Goal: Browse casually

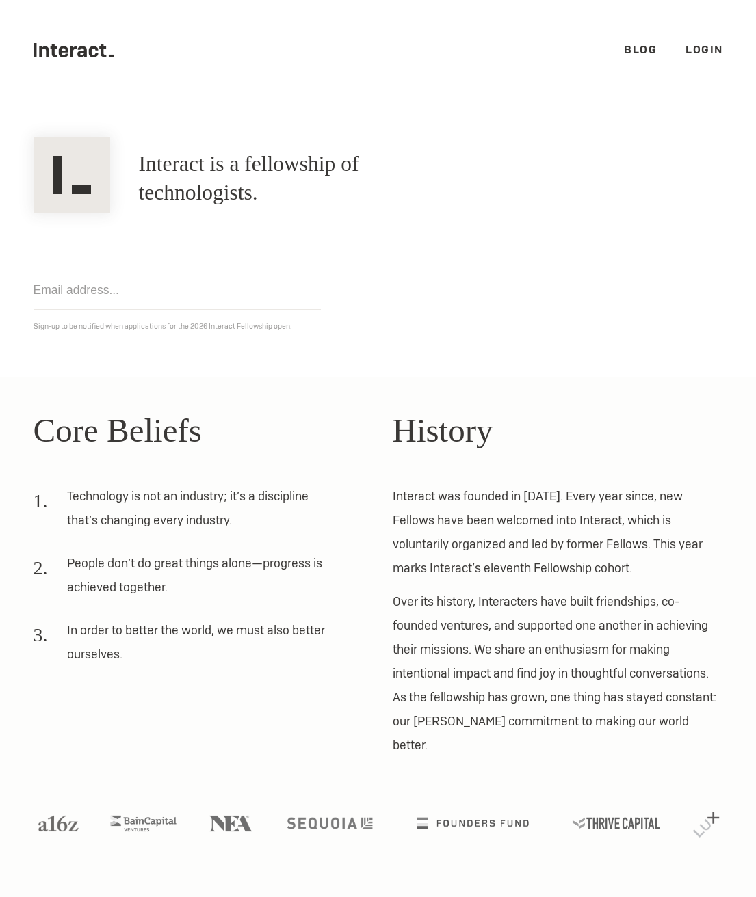
click at [607, 273] on div "Get notified Sign-up to be notified when applications for the 2026 Interact Fel…" at bounding box center [378, 273] width 718 height 120
click at [287, 222] on div "Get notified Sign-up to be notified when applications for the 2026 Interact Fel…" at bounding box center [378, 273] width 718 height 120
click at [508, 278] on div "Get notified Sign-up to be notified when applications for the 2026 Interact Fel…" at bounding box center [378, 273] width 718 height 120
click at [410, 83] on ul ".cls-1{fill:#33312f;} interact-brand-logotype-black Blog Login" at bounding box center [378, 50] width 689 height 101
click at [330, 235] on div "Get notified Sign-up to be notified when applications for the 2026 Interact Fel…" at bounding box center [378, 273] width 718 height 120
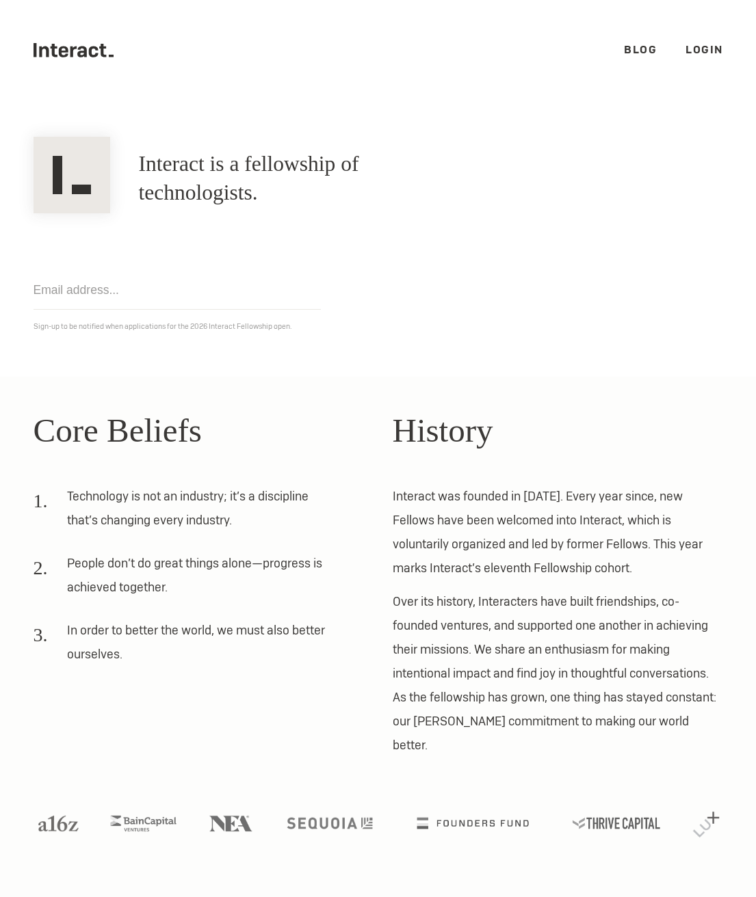
click at [239, 165] on h1 "Interact is a fellowship of technologists." at bounding box center [300, 178] width 323 height 57
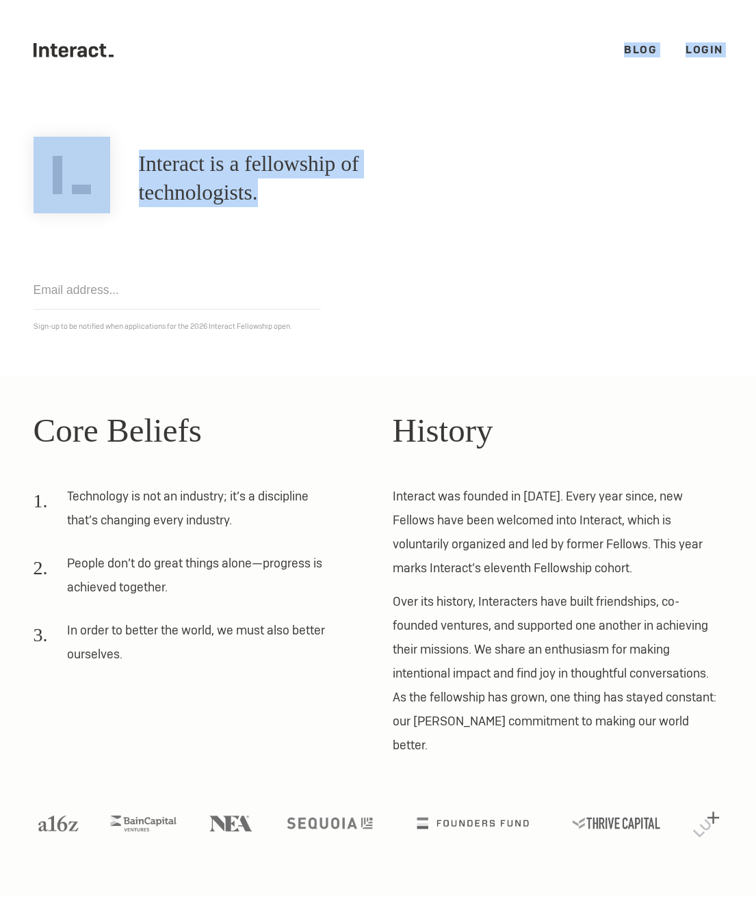
drag, startPoint x: 239, startPoint y: 165, endPoint x: 2, endPoint y: 16, distance: 279.9
click at [150, 49] on body ".cls-1{fill:#33312f;} interact-brand-logotype-black .cls-1{fill:#33312f;} inter…" at bounding box center [378, 448] width 756 height 897
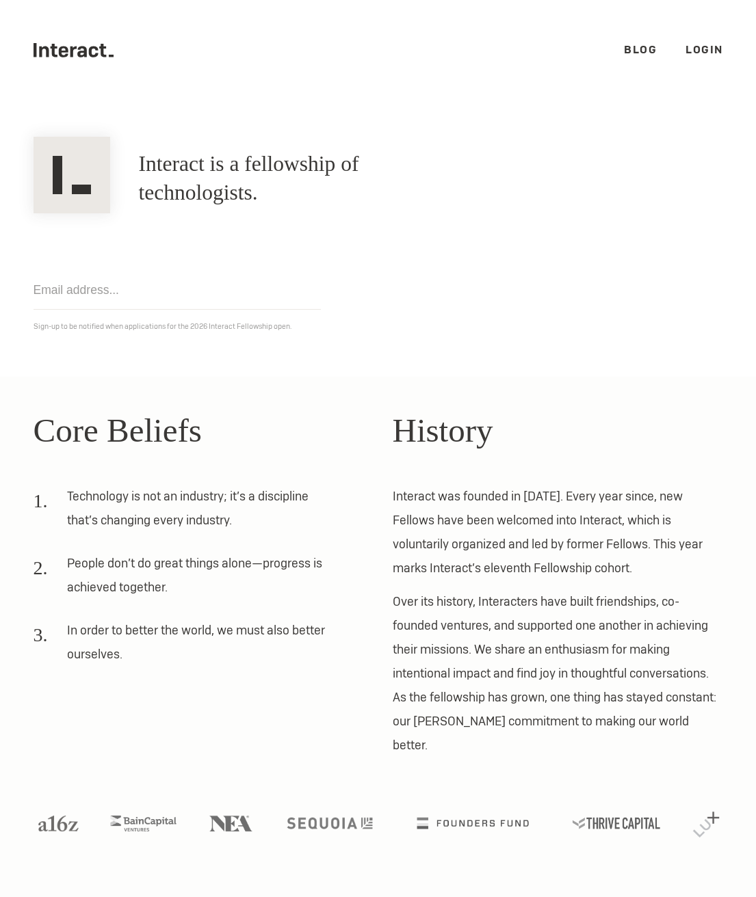
click at [19, 13] on div ".cls-1{fill:#33312f;} interact-brand-logotype-black Blog Login" at bounding box center [378, 50] width 718 height 101
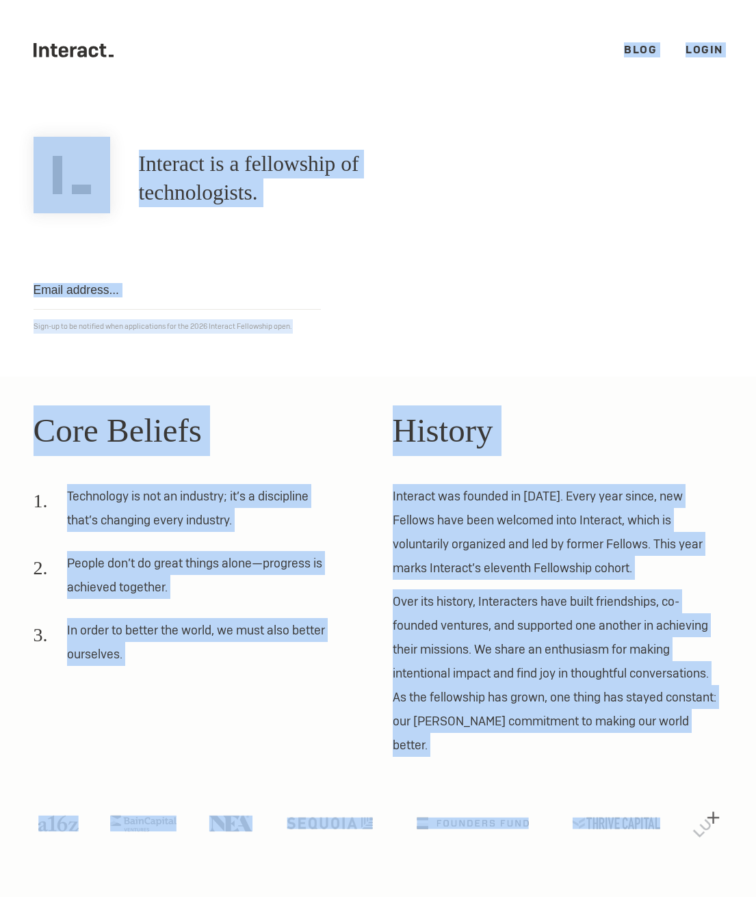
drag, startPoint x: 24, startPoint y: 20, endPoint x: 601, endPoint y: 761, distance: 939.5
click at [601, 761] on body ".cls-1{fill:#33312f;} interact-brand-logotype-black .cls-1{fill:#33312f;} inter…" at bounding box center [378, 448] width 756 height 897
drag, startPoint x: 658, startPoint y: 720, endPoint x: 650, endPoint y: 797, distance: 77.6
click at [658, 721] on p "Over its history, Interacters have built friendships, co-founded ventures, and …" at bounding box center [558, 673] width 330 height 168
drag, startPoint x: 704, startPoint y: 832, endPoint x: 31, endPoint y: 22, distance: 1053.3
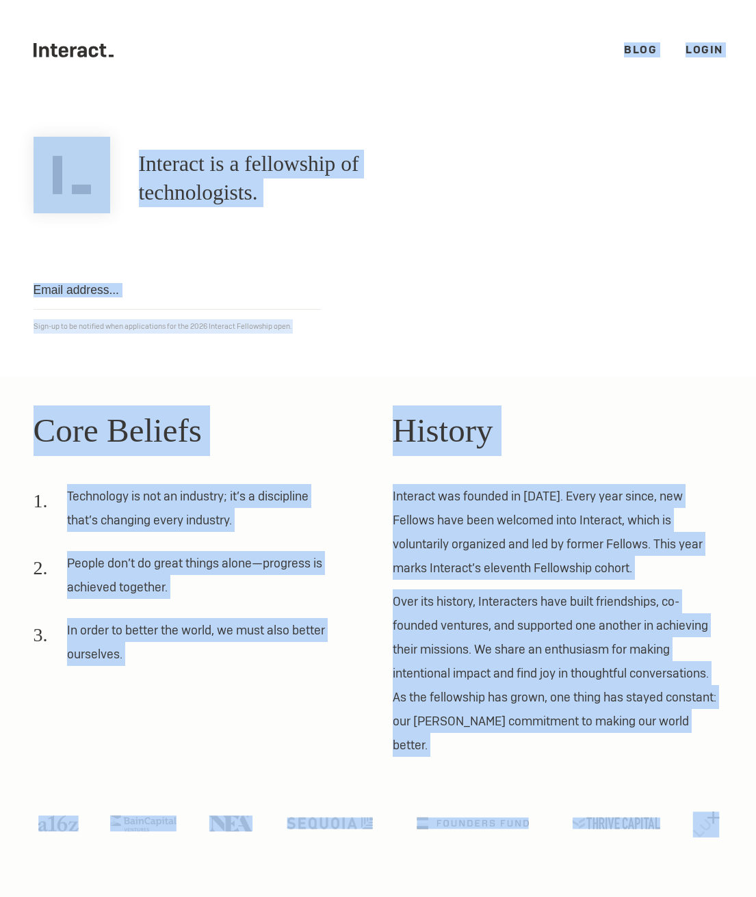
click at [30, 21] on body ".cls-1{fill:#33312f;} interact-brand-logotype-black .cls-1{fill:#33312f;} inter…" at bounding box center [378, 448] width 756 height 897
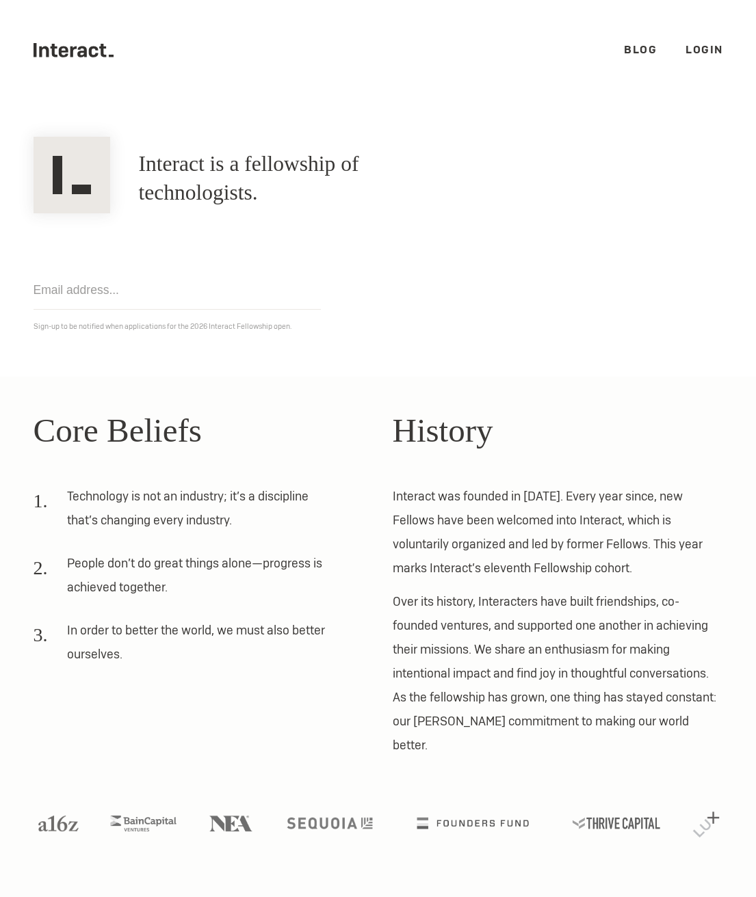
drag, startPoint x: 265, startPoint y: 149, endPoint x: 225, endPoint y: 170, distance: 44.7
click at [247, 157] on div "Interact is a fellowship of technologists. A fellowship of technologists." at bounding box center [378, 179] width 718 height 70
click at [166, 167] on h1 "Interact is a fellowship of technologists." at bounding box center [300, 178] width 323 height 57
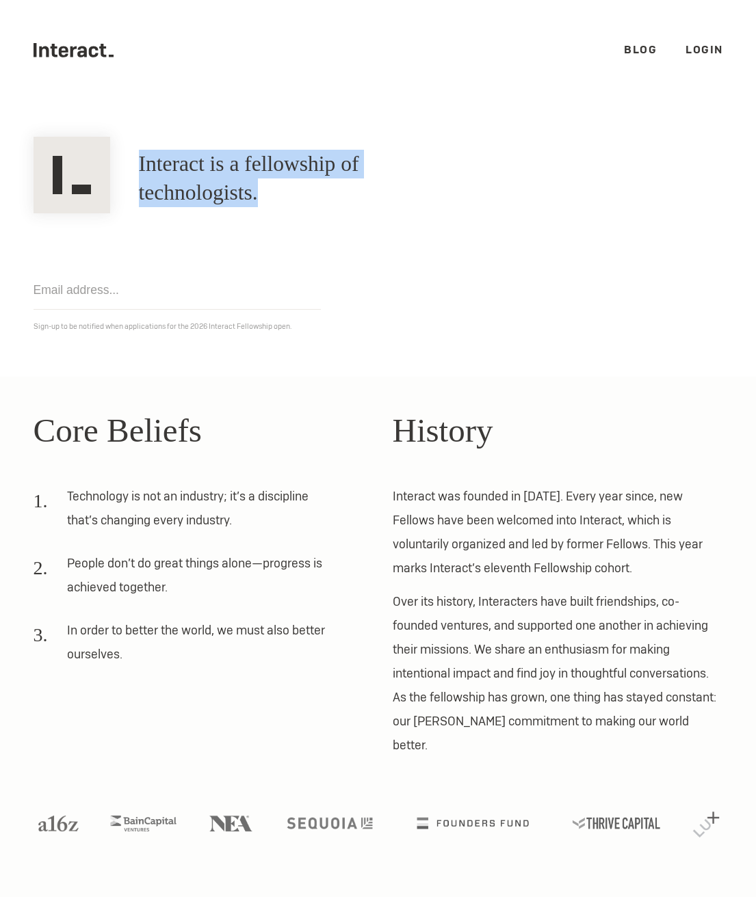
click at [165, 167] on h1 "Interact is a fellowship of technologists." at bounding box center [300, 178] width 323 height 57
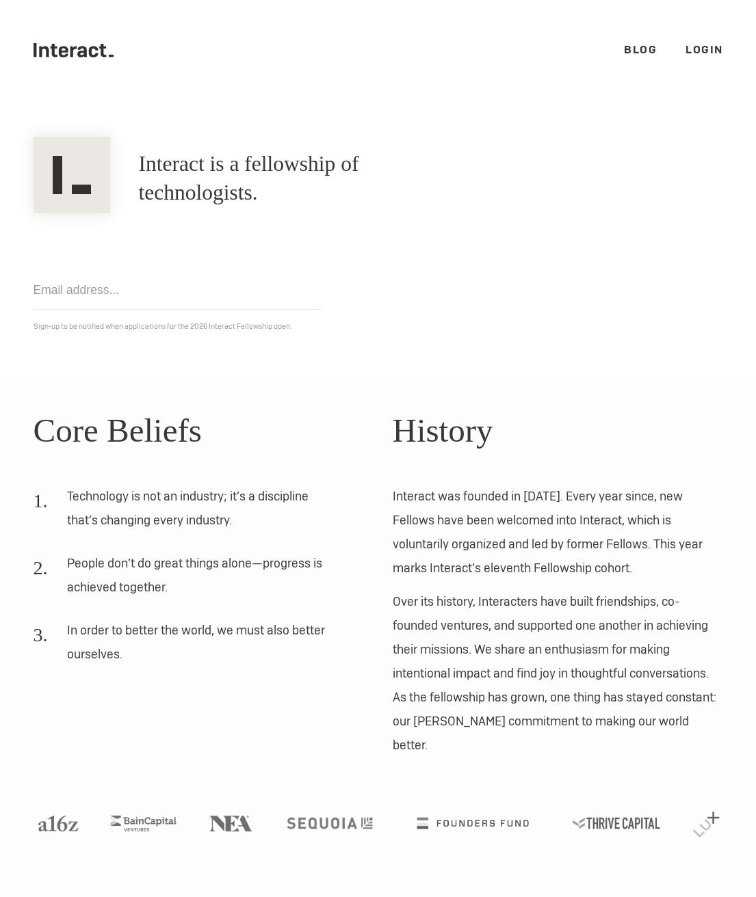
click at [83, 76] on ul ".cls-1{fill:#33312f;} interact-brand-logotype-black Blog Login" at bounding box center [378, 50] width 689 height 101
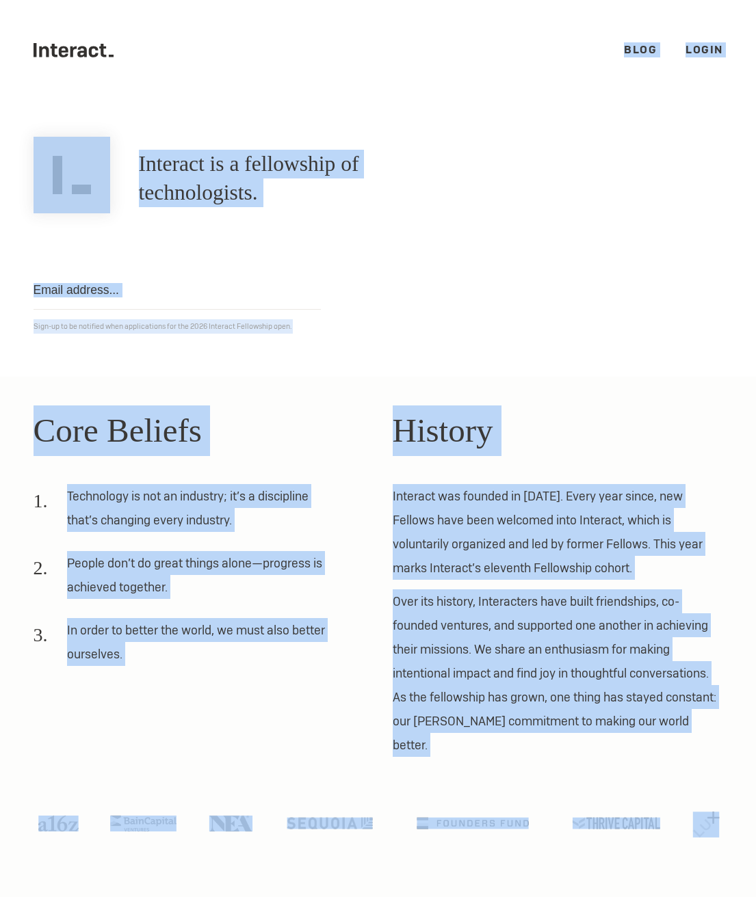
drag, startPoint x: 27, startPoint y: 20, endPoint x: 763, endPoint y: 859, distance: 1116.5
click at [755, 859] on html ".cls-1{fill:#33312f;} interact-brand-logotype-black .cls-1{fill:#33312f;} inter…" at bounding box center [378, 448] width 756 height 897
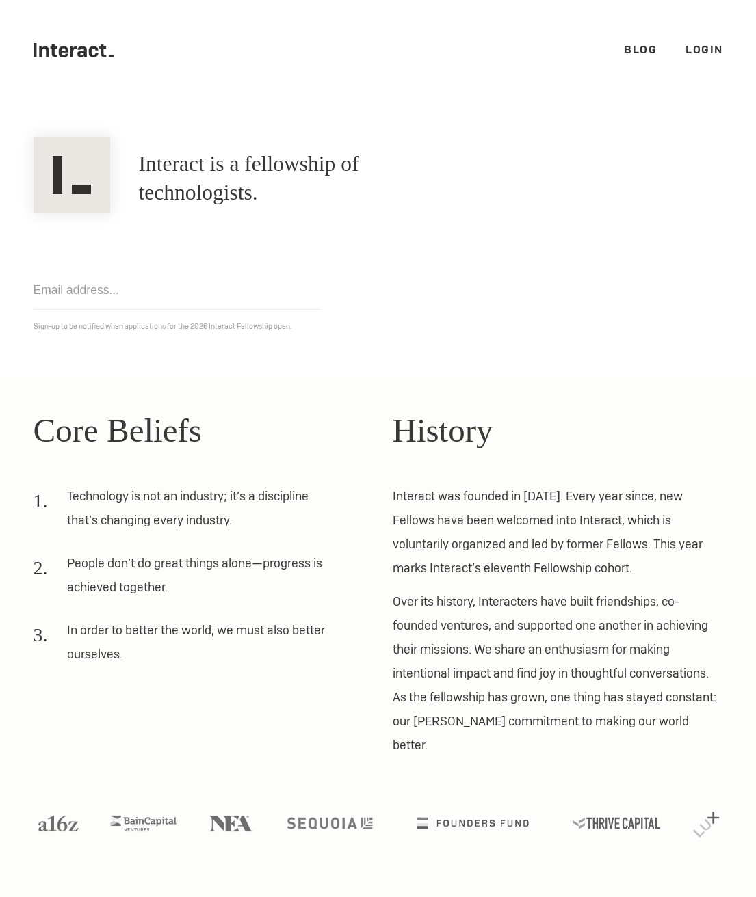
drag, startPoint x: 622, startPoint y: 834, endPoint x: 702, endPoint y: 832, distance: 80.1
click at [611, 835] on section "Core Beliefs Technology is not an industry; it’s a discipline that’s changing e…" at bounding box center [378, 626] width 756 height 499
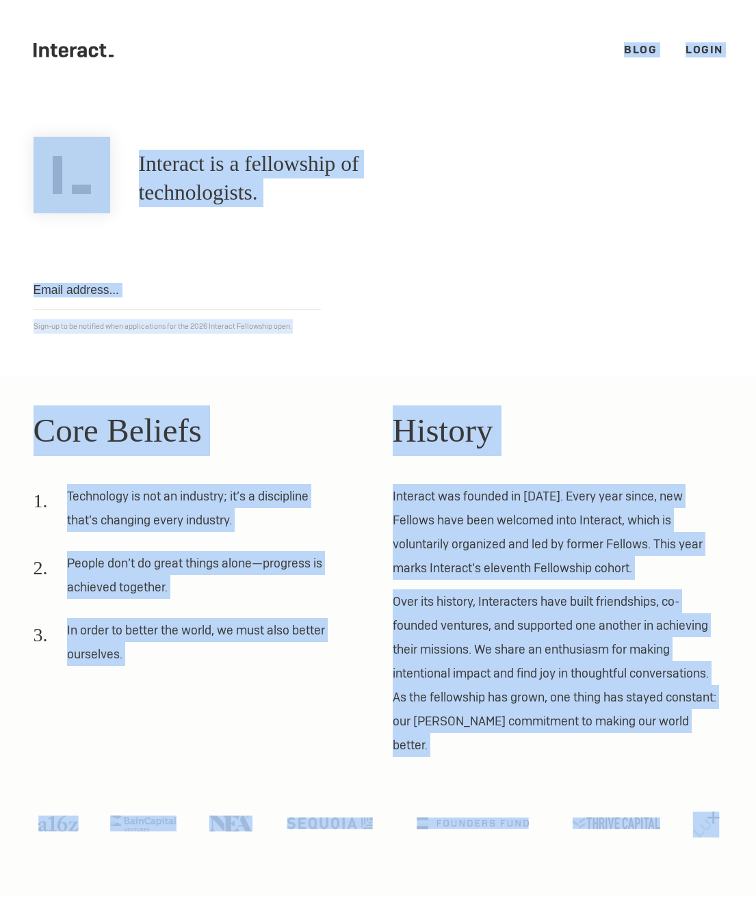
drag, startPoint x: 712, startPoint y: 833, endPoint x: 561, endPoint y: 53, distance: 794.0
click at [547, 53] on body ".cls-1{fill:#33312f;} interact-brand-logotype-black .cls-1{fill:#33312f;} inter…" at bounding box center [378, 448] width 756 height 897
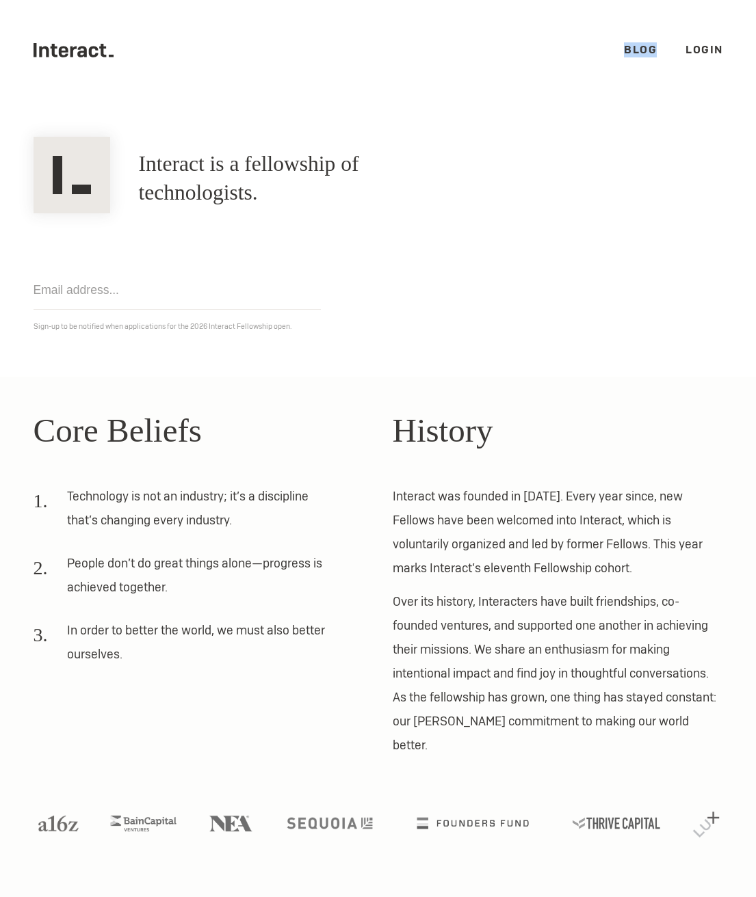
drag, startPoint x: 564, startPoint y: 54, endPoint x: 558, endPoint y: 57, distance: 7.0
click at [558, 57] on ul ".cls-1{fill:#33312f;} interact-brand-logotype-black Blog Login" at bounding box center [378, 50] width 689 height 101
drag, startPoint x: 560, startPoint y: 28, endPoint x: 479, endPoint y: 40, distance: 82.2
click at [560, 28] on ul ".cls-1{fill:#33312f;} interact-brand-logotype-black Blog Login" at bounding box center [378, 50] width 689 height 101
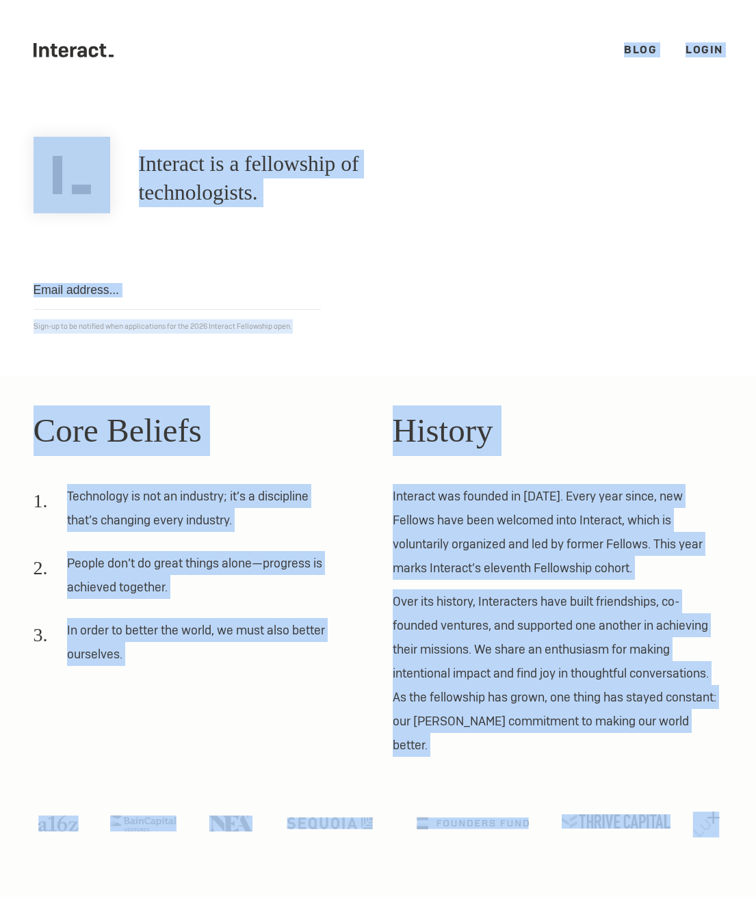
drag, startPoint x: 14, startPoint y: 19, endPoint x: 571, endPoint y: 808, distance: 965.2
click at [748, 821] on body ".cls-1{fill:#33312f;} interact-brand-logotype-black .cls-1{fill:#33312f;} inter…" at bounding box center [378, 448] width 756 height 897
click at [539, 648] on p "Over its history, Interacters have built friendships, co-founded ventures, and …" at bounding box center [558, 673] width 330 height 168
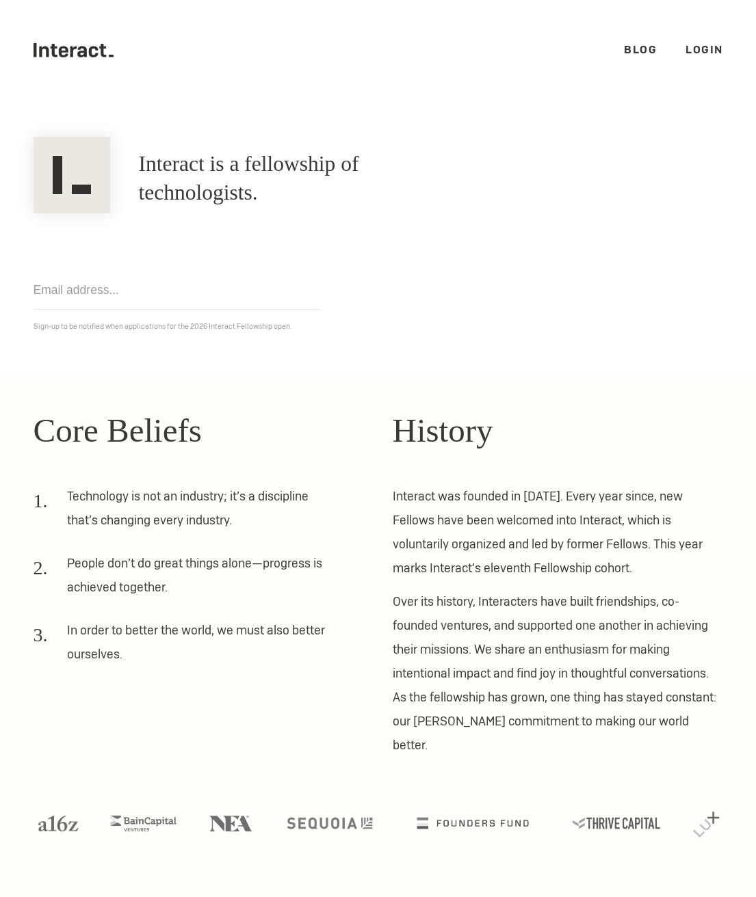
click at [174, 164] on h1 "Interact is a fellowship of technologists." at bounding box center [300, 178] width 323 height 57
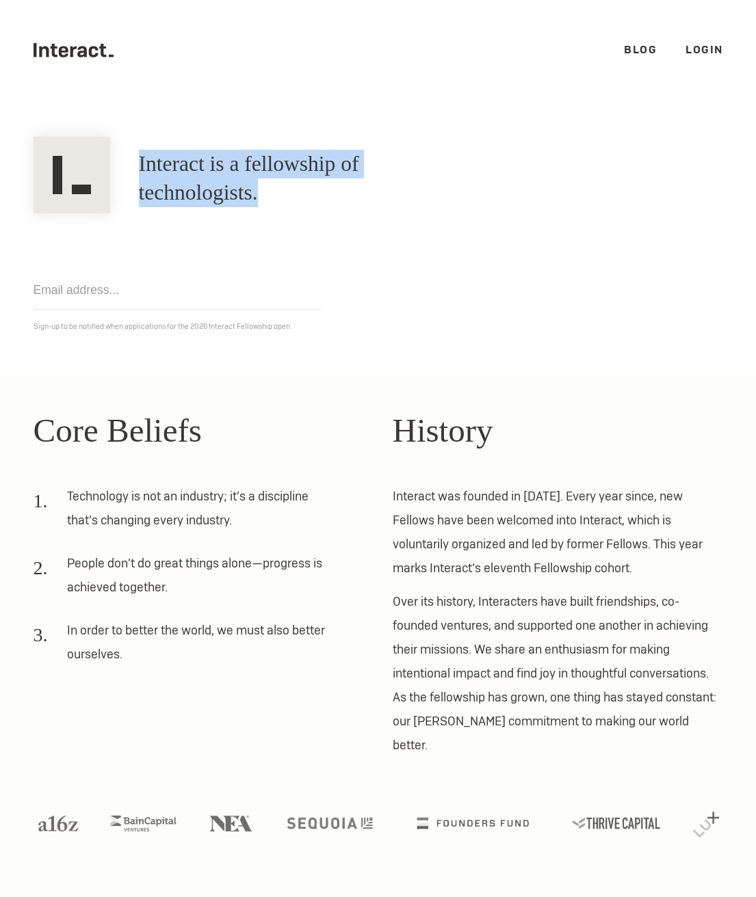
drag, startPoint x: 174, startPoint y: 164, endPoint x: 447, endPoint y: 165, distance: 272.2
click at [447, 165] on h1 "Interact is a fellowship of technologists." at bounding box center [300, 178] width 323 height 57
click at [462, 189] on h1 "Interact is a fellowship of technologists." at bounding box center [300, 178] width 323 height 57
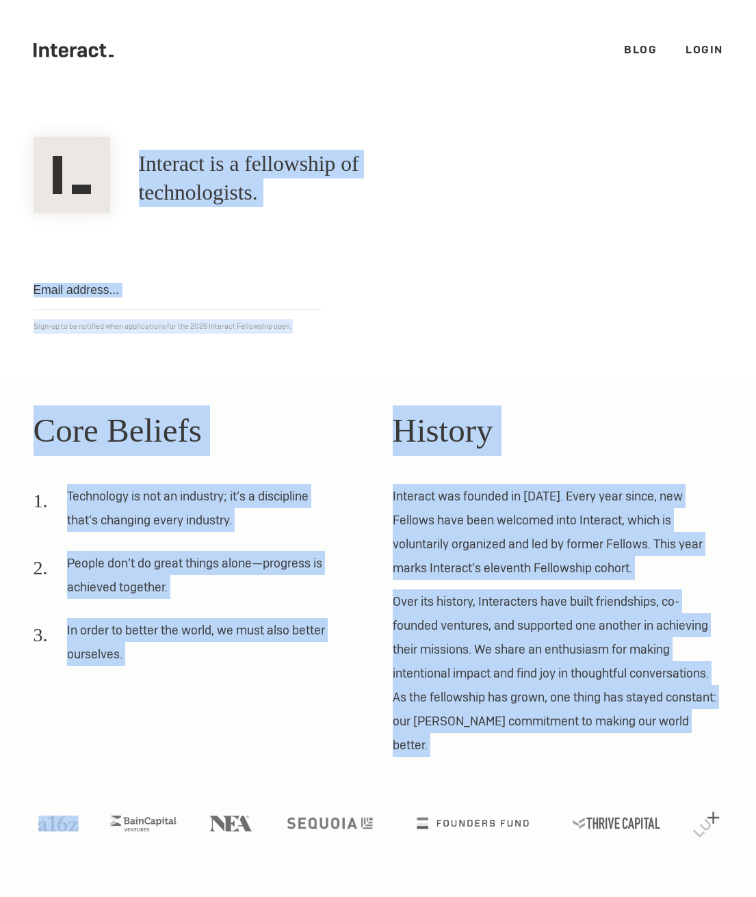
drag, startPoint x: 475, startPoint y: 189, endPoint x: 600, endPoint y: 754, distance: 577.9
click at [589, 728] on body ".cls-1{fill:#33312f;} interact-brand-logotype-black .cls-1{fill:#33312f;} inter…" at bounding box center [378, 448] width 756 height 897
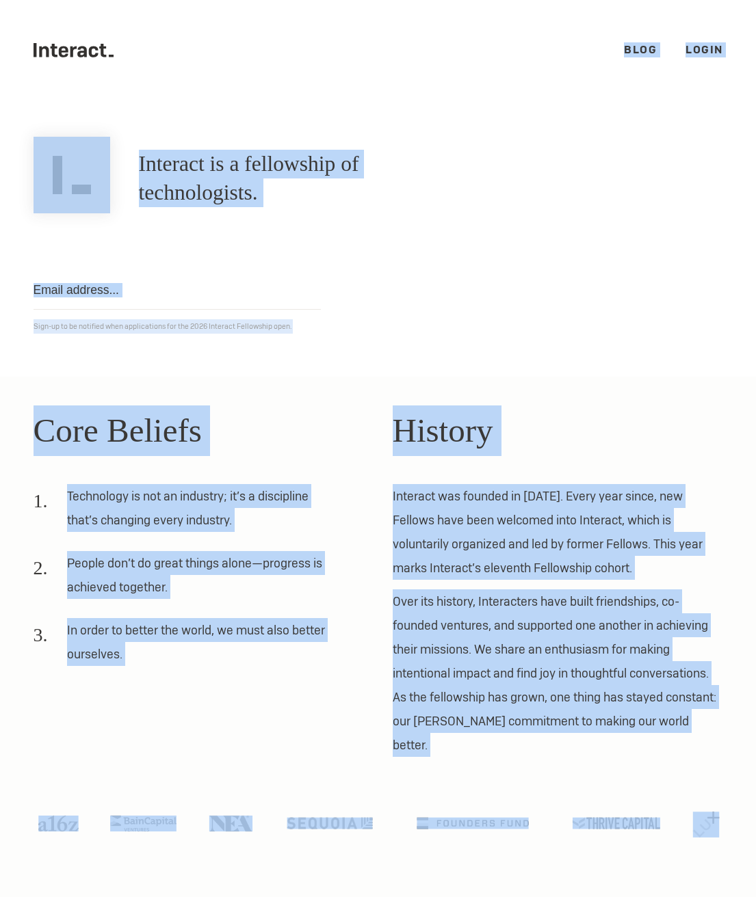
drag, startPoint x: 712, startPoint y: 847, endPoint x: 35, endPoint y: 51, distance: 1044.4
click at [30, 51] on body ".cls-1{fill:#33312f;} interact-brand-logotype-black .cls-1{fill:#33312f;} inter…" at bounding box center [378, 448] width 756 height 897
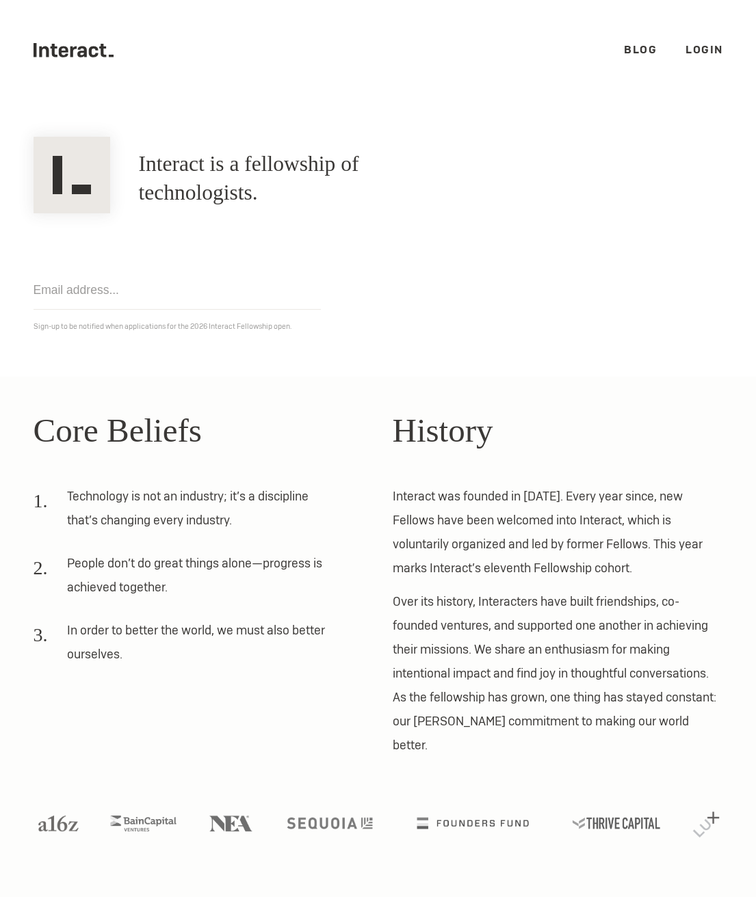
drag, startPoint x: 416, startPoint y: 118, endPoint x: 436, endPoint y: 93, distance: 31.2
click at [435, 126] on section "Interact is a fellowship of technologists. A fellowship of technologists. Get n…" at bounding box center [378, 239] width 756 height 276
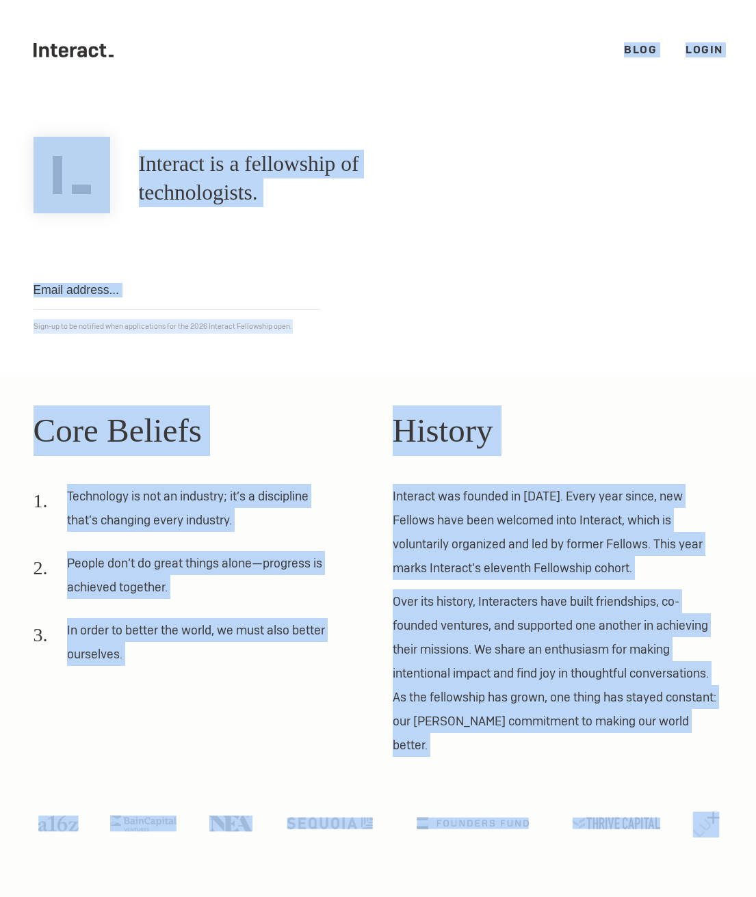
drag, startPoint x: 465, startPoint y: 47, endPoint x: 710, endPoint y: 845, distance: 834.8
click at [710, 845] on body ".cls-1{fill:#33312f;} interact-brand-logotype-black .cls-1{fill:#33312f;} inter…" at bounding box center [378, 448] width 756 height 897
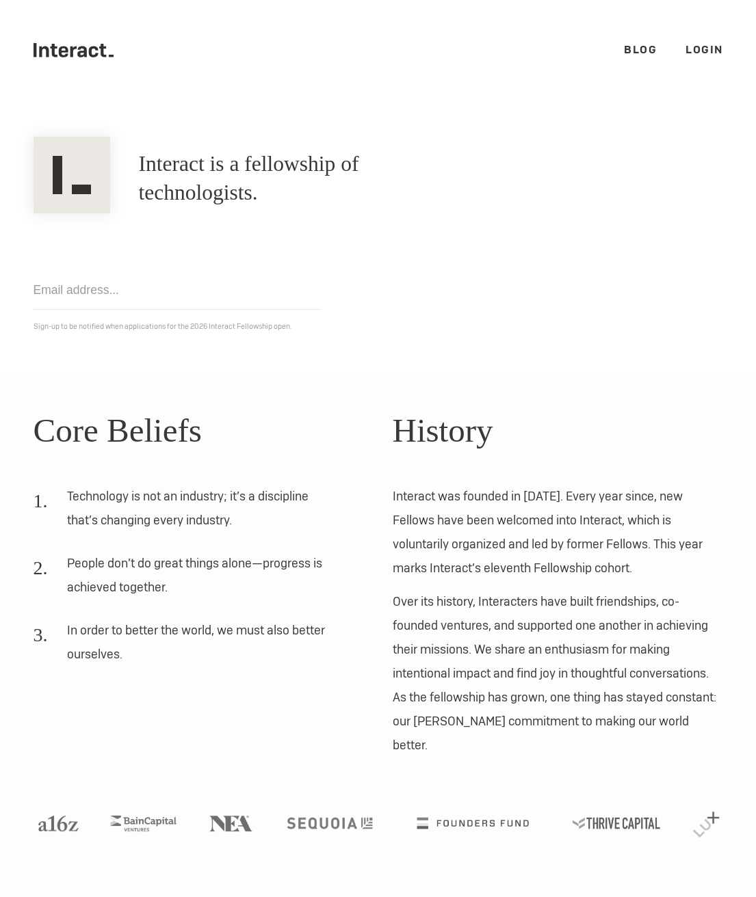
click at [706, 844] on section "Core Beliefs Technology is not an industry; it’s a discipline that’s changing e…" at bounding box center [378, 626] width 756 height 499
click at [702, 840] on section "Core Beliefs Technology is not an industry; it’s a discipline that’s changing e…" at bounding box center [378, 626] width 756 height 499
click at [549, 645] on p "Over its history, Interacters have built friendships, co-founded ventures, and …" at bounding box center [558, 673] width 330 height 168
click at [542, 563] on p "Interact was founded in [DATE]. Every year since, new Fellows have been welcome…" at bounding box center [558, 532] width 330 height 96
